Goal: Task Accomplishment & Management: Use online tool/utility

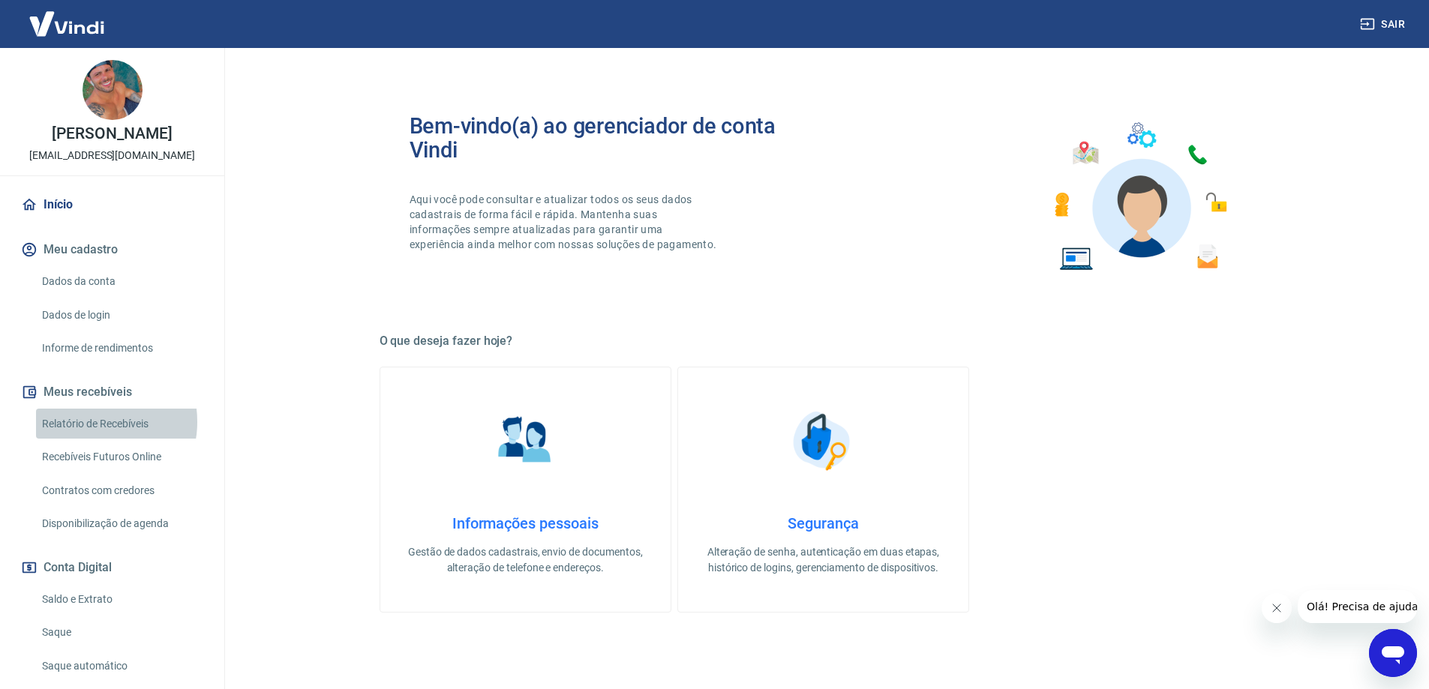
click at [94, 437] on link "Relatório de Recebíveis" at bounding box center [121, 424] width 170 height 31
